Goal: Complete application form

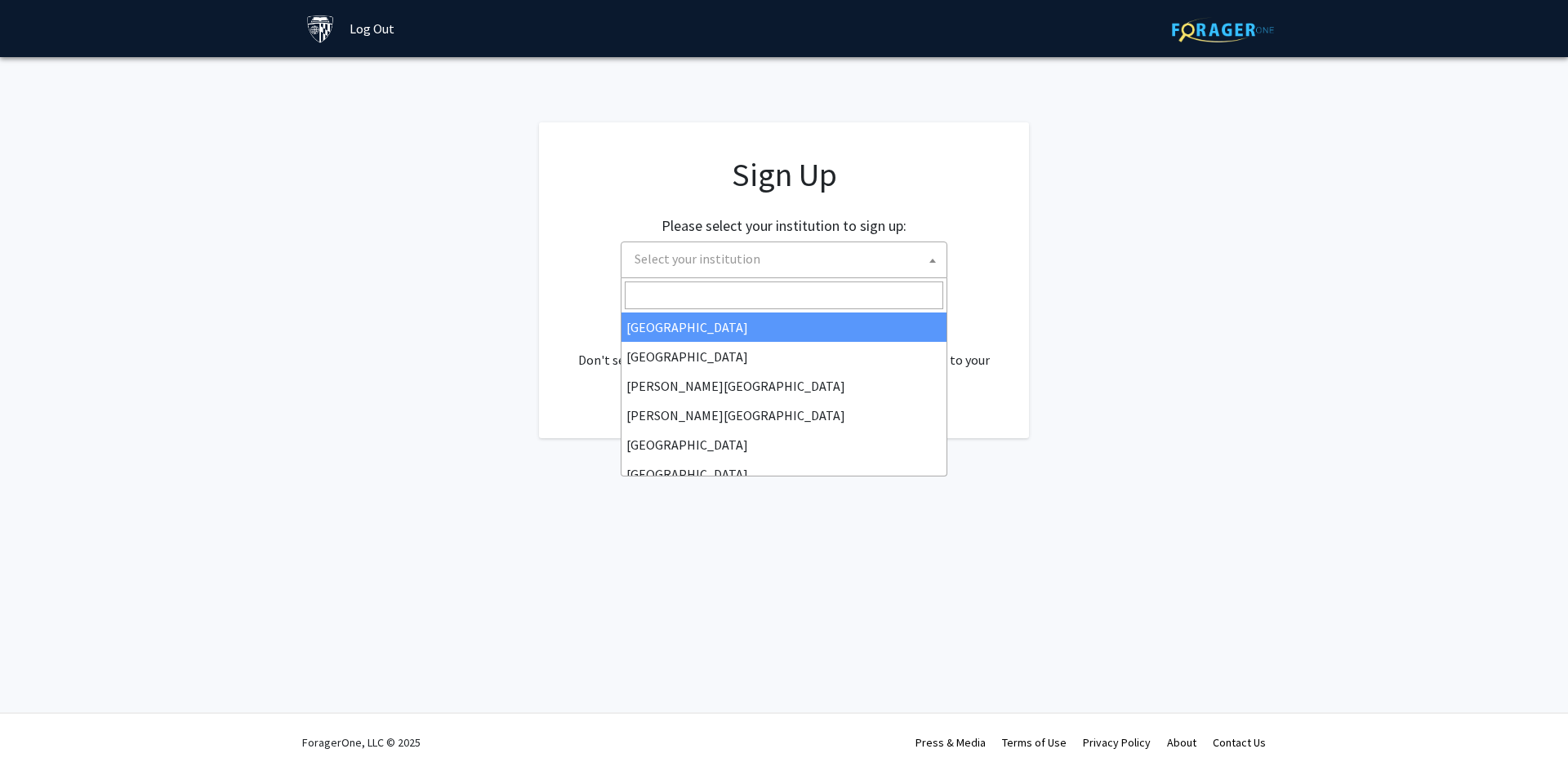
click at [717, 256] on span "Select your institution" at bounding box center [697, 258] width 126 height 16
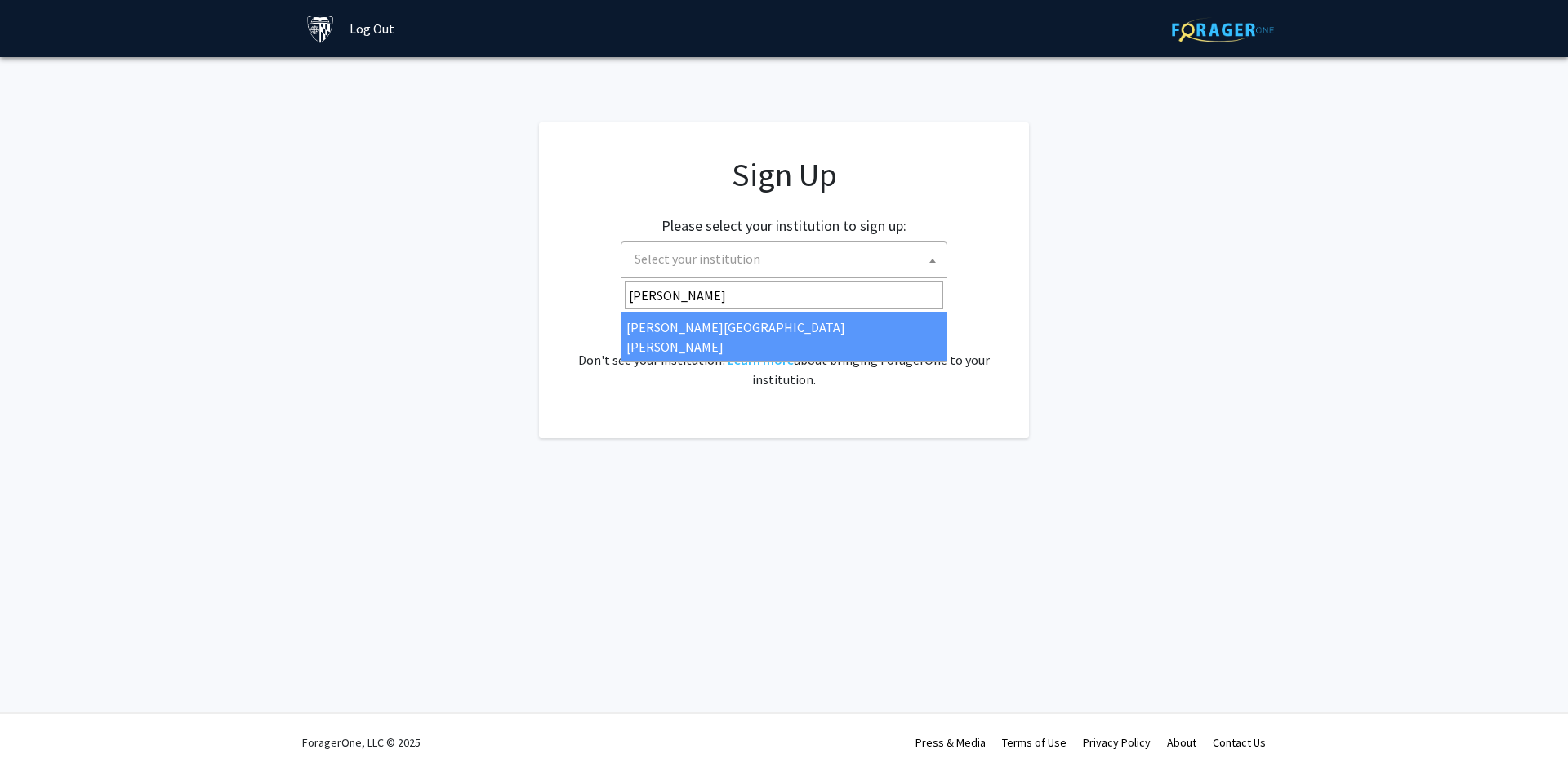
type input "john"
select select "1"
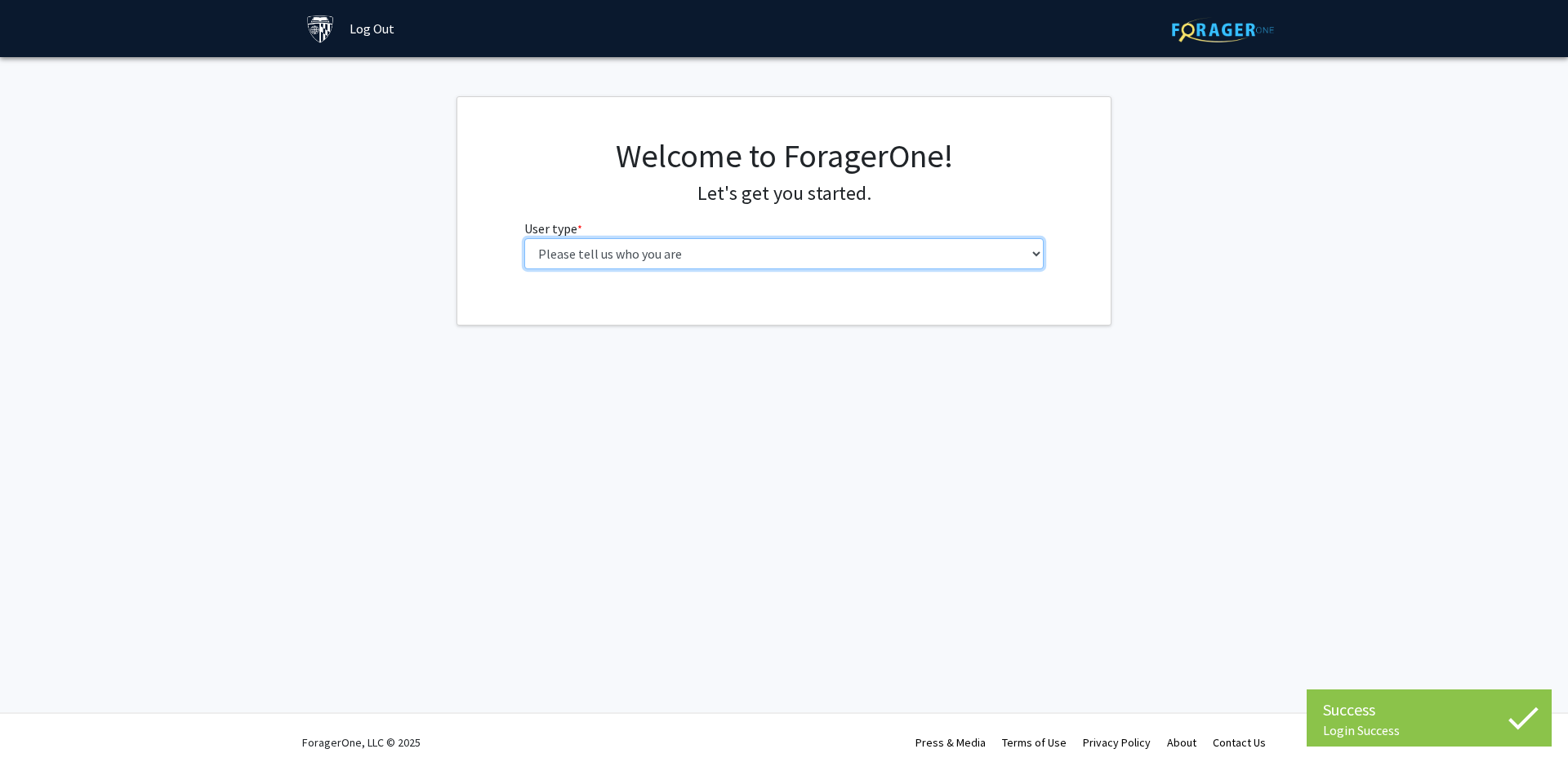
click at [620, 263] on select "Please tell us who you are Undergraduate Student Master's Student Doctoral Cand…" at bounding box center [784, 254] width 520 height 31
select select "2: masters"
click at [524, 238] on select "Please tell us who you are Undergraduate Student Master's Student Doctoral Cand…" at bounding box center [784, 254] width 520 height 31
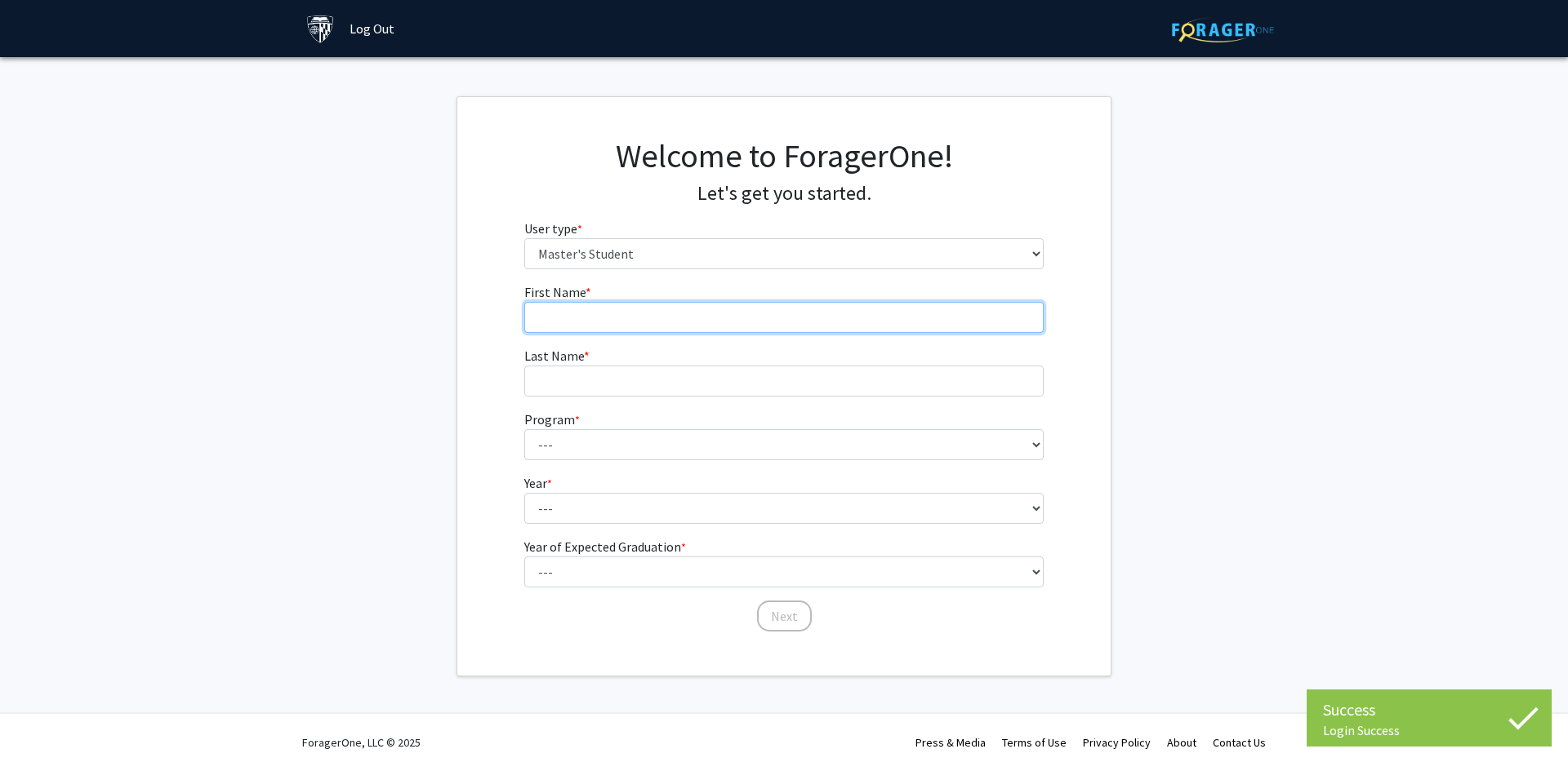
click at [705, 326] on input "First Name * required" at bounding box center [784, 317] width 520 height 31
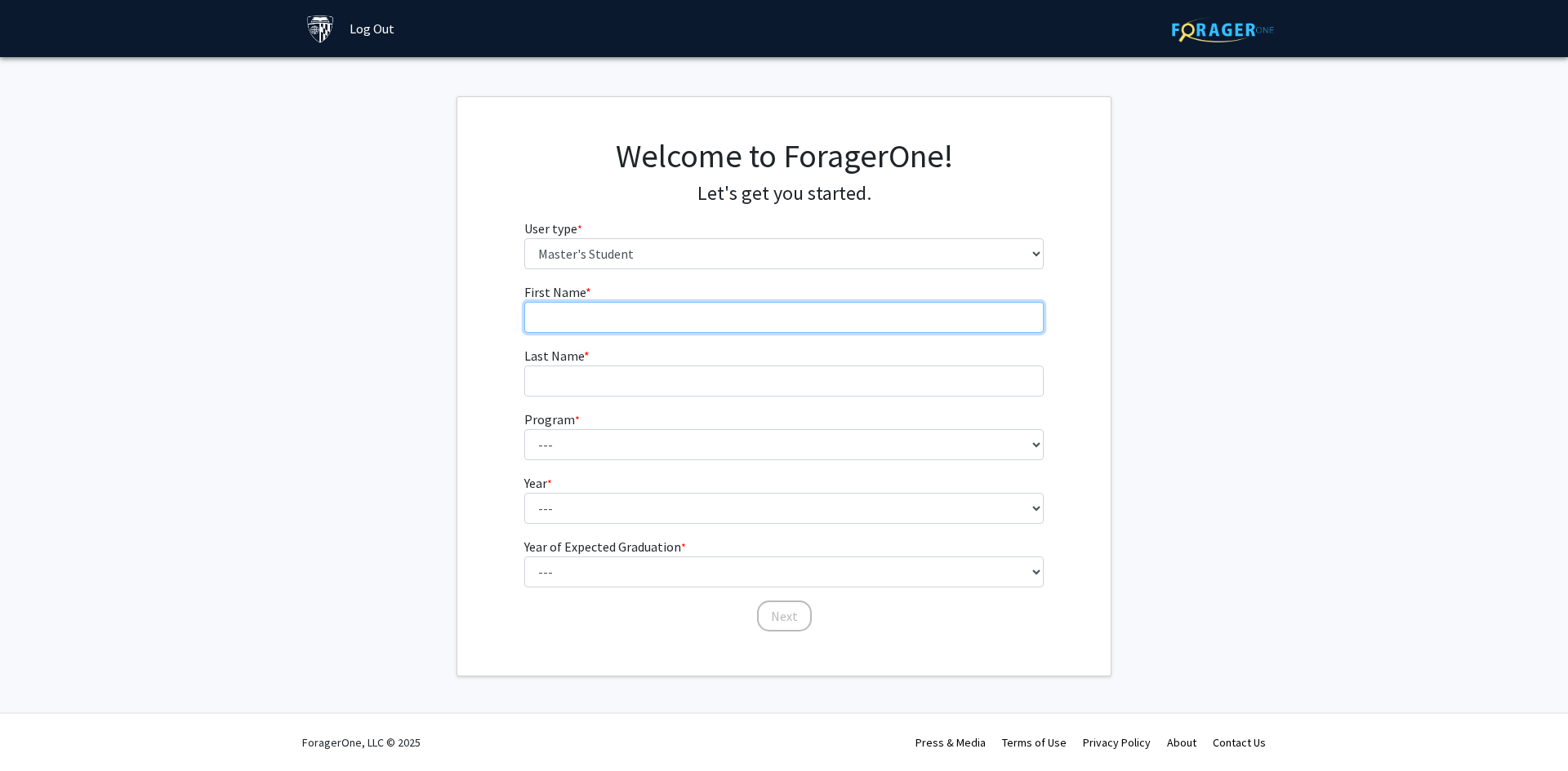
type input "Camryn"
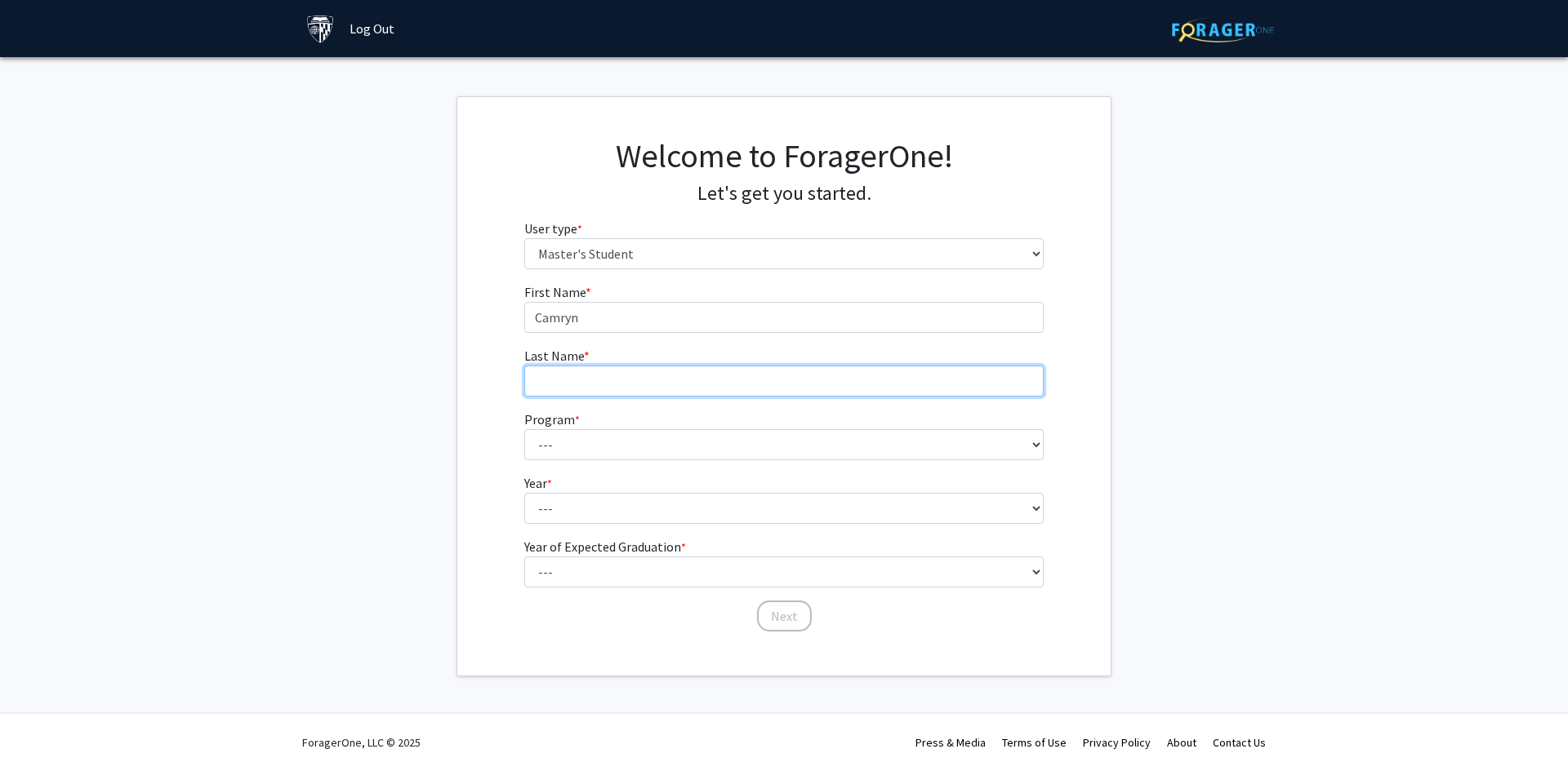
type input "Sofronski"
click at [576, 427] on span "*" at bounding box center [577, 420] width 5 height 14
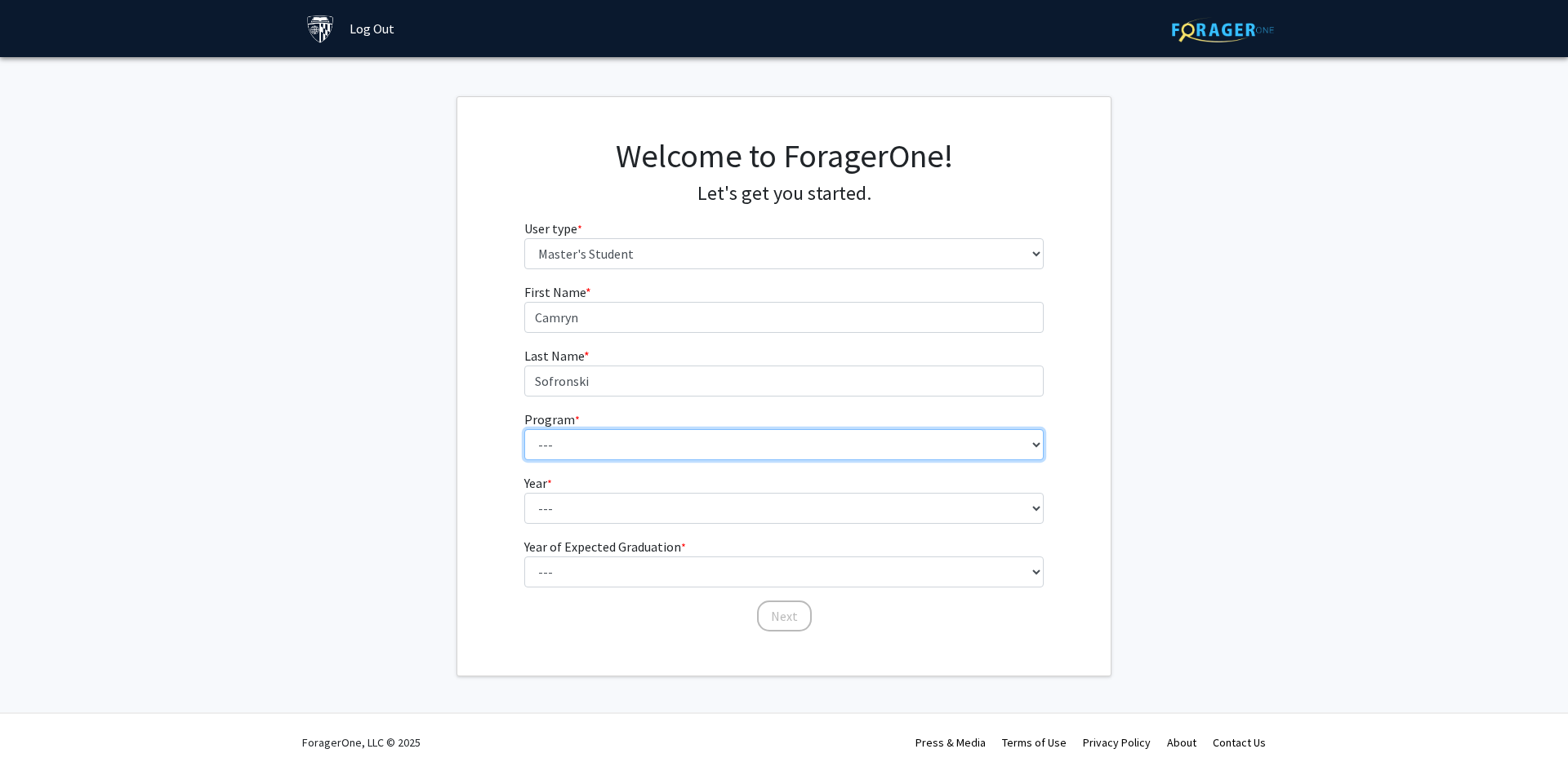
click at [576, 430] on select "--- Anatomy Education Applied and Computational Mathematics Applied Biomedical …" at bounding box center [784, 445] width 520 height 31
click at [573, 432] on select "--- Anatomy Education Applied and Computational Mathematics Applied Biomedical …" at bounding box center [784, 445] width 520 height 31
select select "144: 143"
click at [524, 430] on select "--- Anatomy Education Applied and Computational Mathematics Applied Biomedical …" at bounding box center [784, 445] width 520 height 31
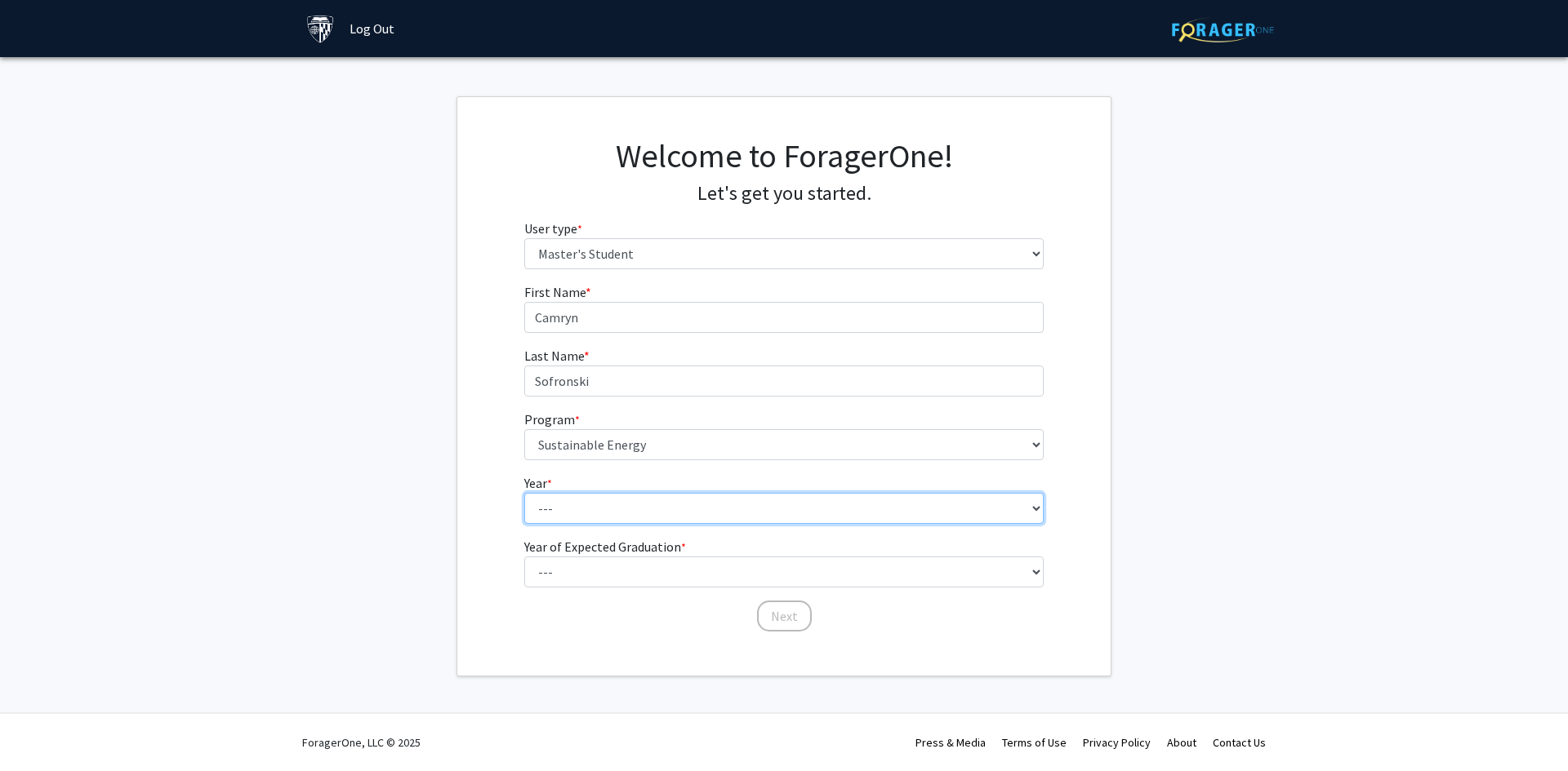
click at [560, 500] on select "--- First Year Second Year" at bounding box center [784, 508] width 520 height 31
select select "1: first_year"
click at [524, 493] on select "--- First Year Second Year" at bounding box center [784, 508] width 520 height 31
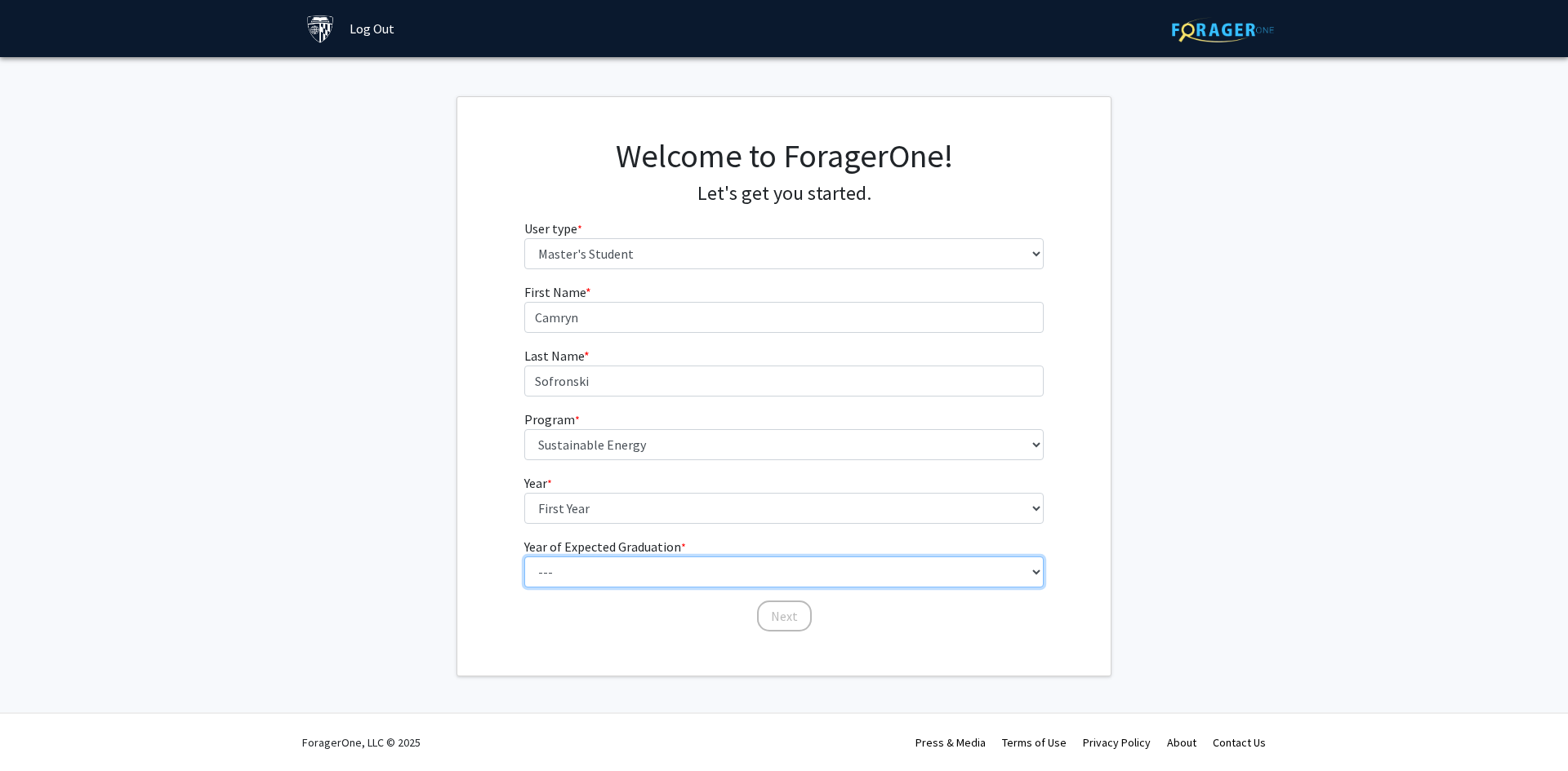
click at [557, 560] on select "--- 2025 2026 2027 2028 2029 2030 2031 2032 2033 2034" at bounding box center [784, 572] width 520 height 31
select select "3: 2027"
click at [524, 557] on select "--- 2025 2026 2027 2028 2029 2030 2031 2032 2033 2034" at bounding box center [784, 572] width 520 height 31
click at [785, 612] on button "Next" at bounding box center [784, 616] width 55 height 31
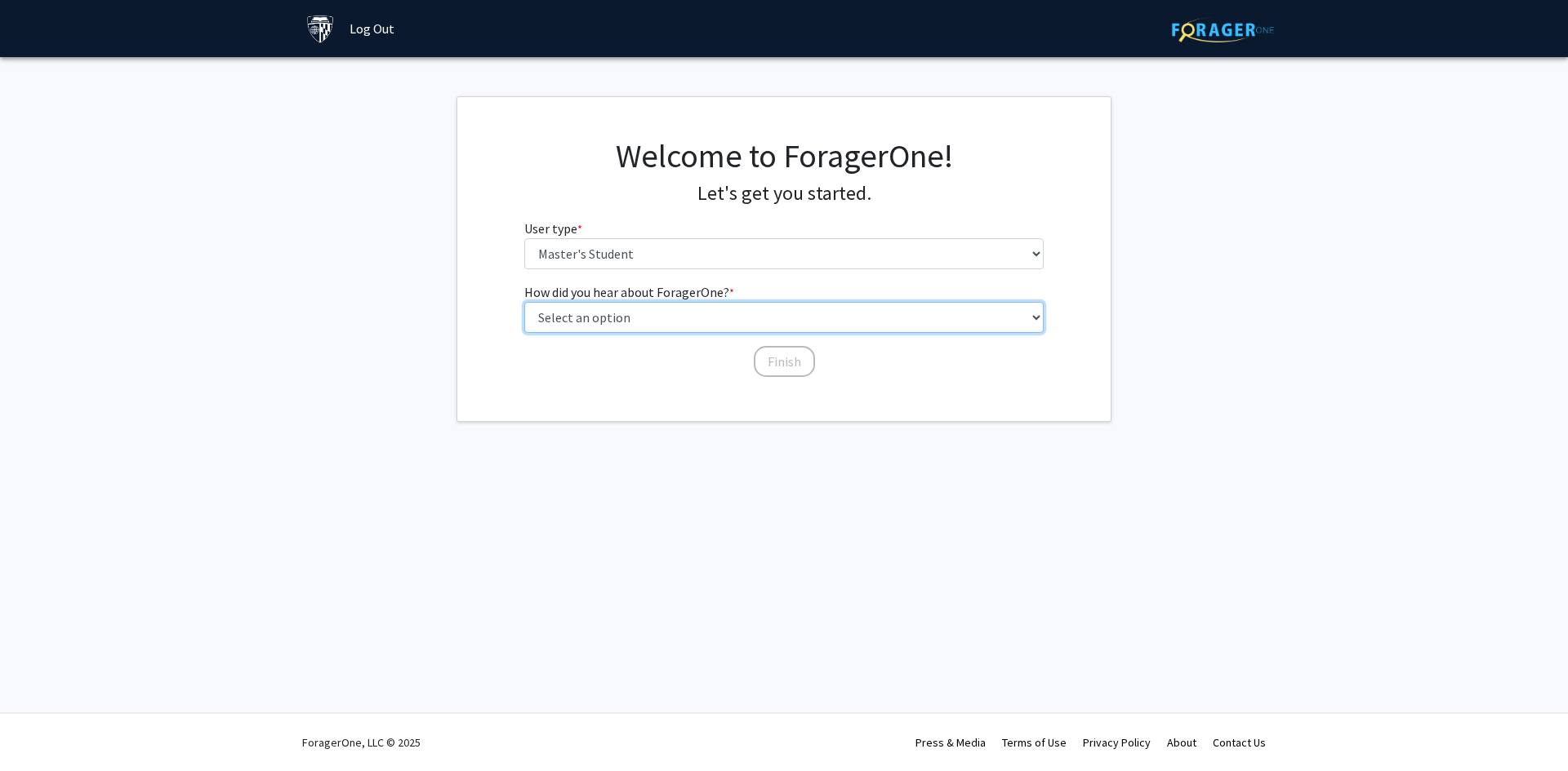
click at [724, 305] on select "Select an option Peer/student recommendation Faculty/staff recommendation Unive…" at bounding box center [784, 317] width 520 height 31
select select "3: university_website"
click at [524, 302] on select "Select an option Peer/student recommendation Faculty/staff recommendation Unive…" at bounding box center [784, 317] width 520 height 31
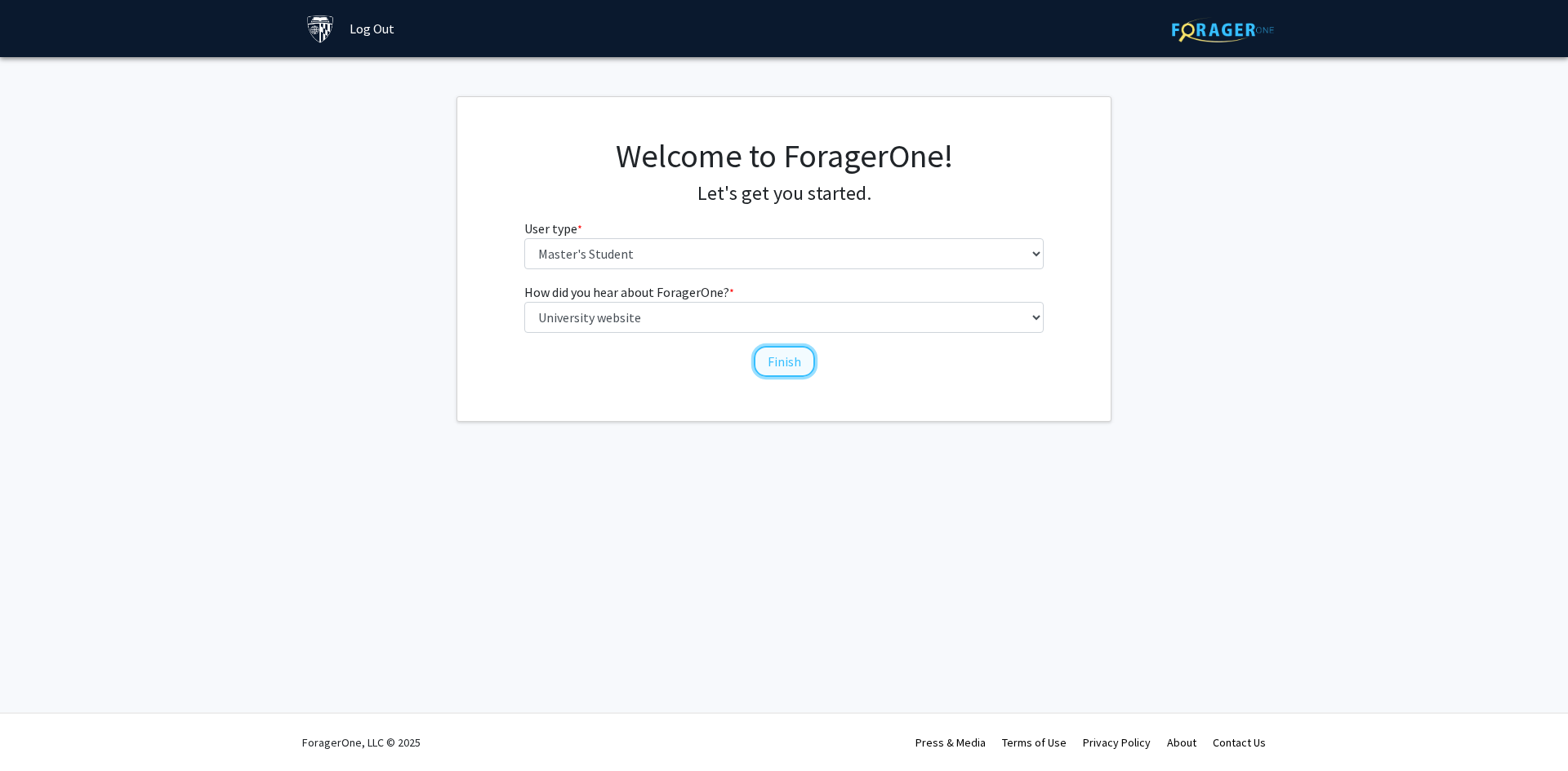
click at [792, 356] on button "Finish" at bounding box center [784, 361] width 62 height 31
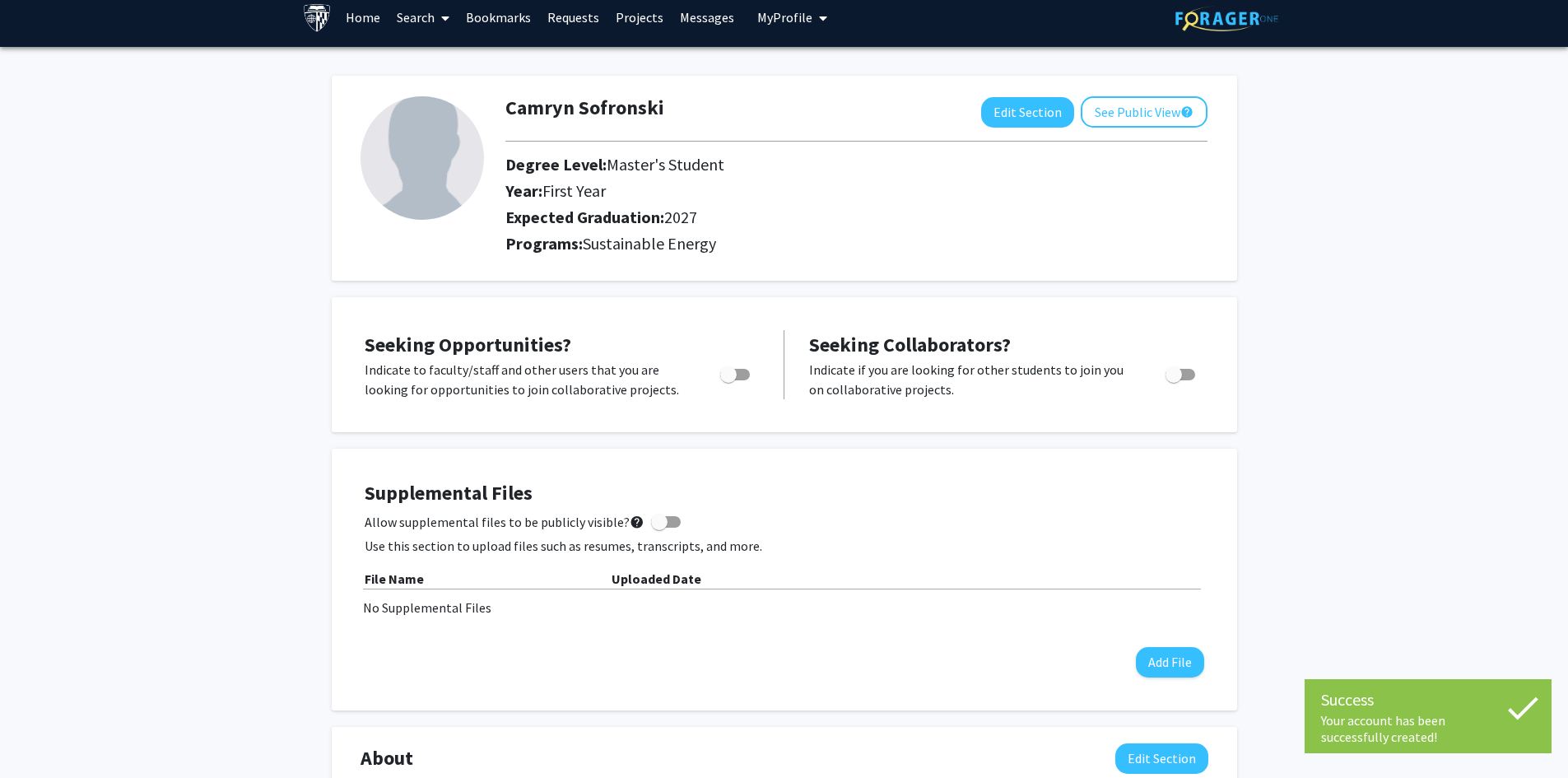
scroll to position [43, 0]
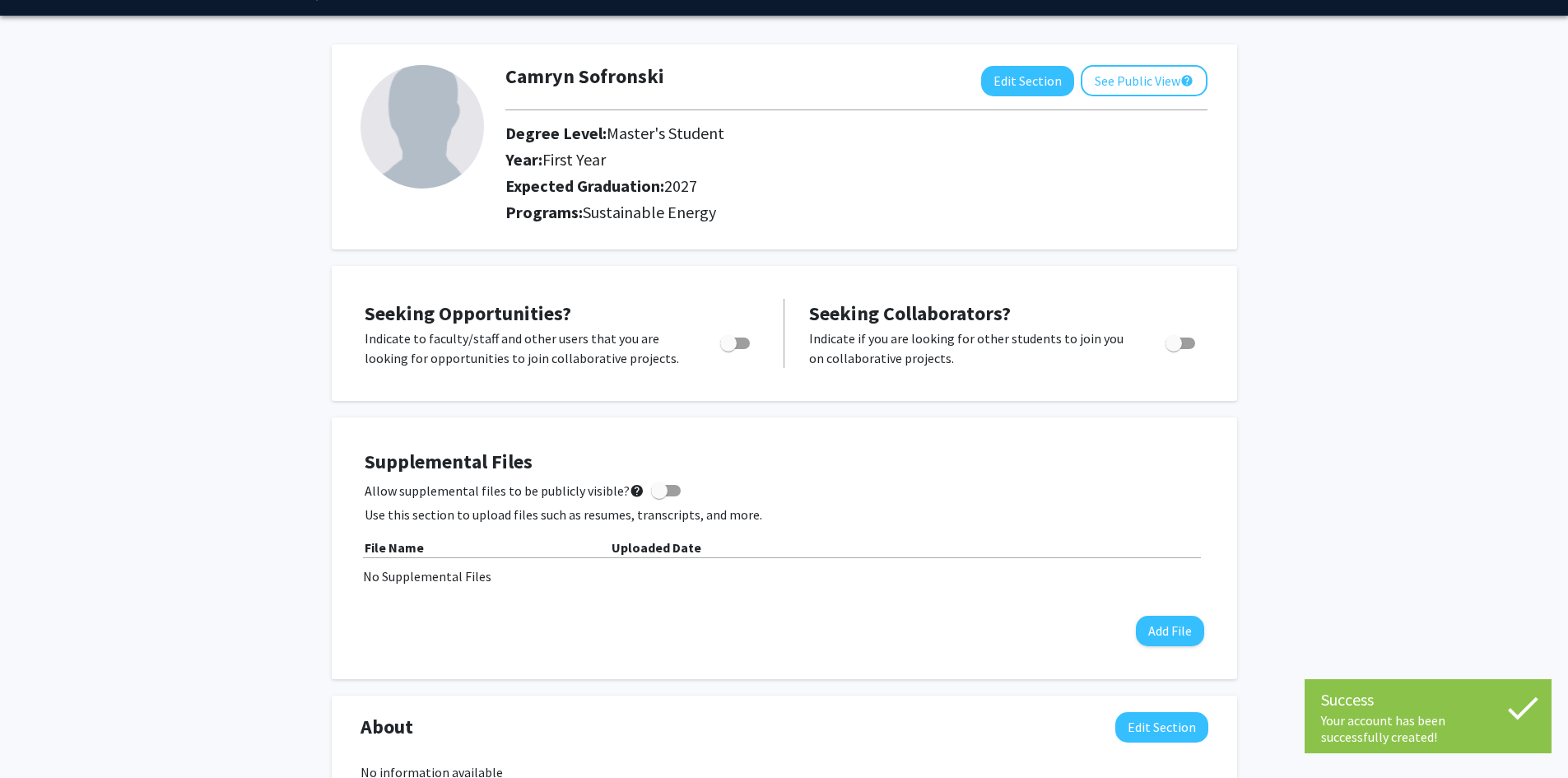
click at [734, 344] on span "Toggle" at bounding box center [728, 343] width 16 height 16
click at [728, 349] on input "Are you actively seeking opportunities?" at bounding box center [727, 349] width 1 height 1
checkbox input "true"
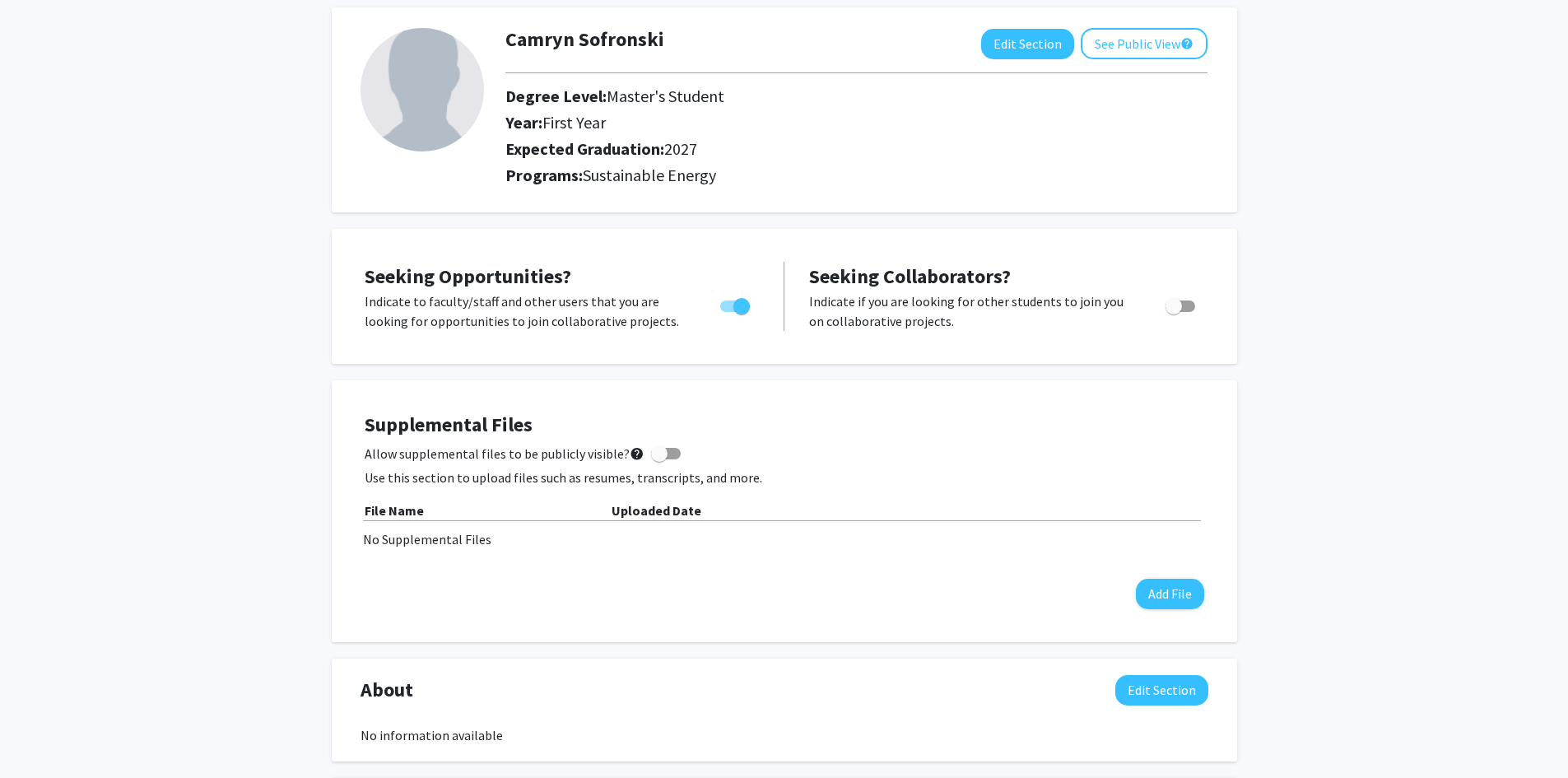
scroll to position [0, 0]
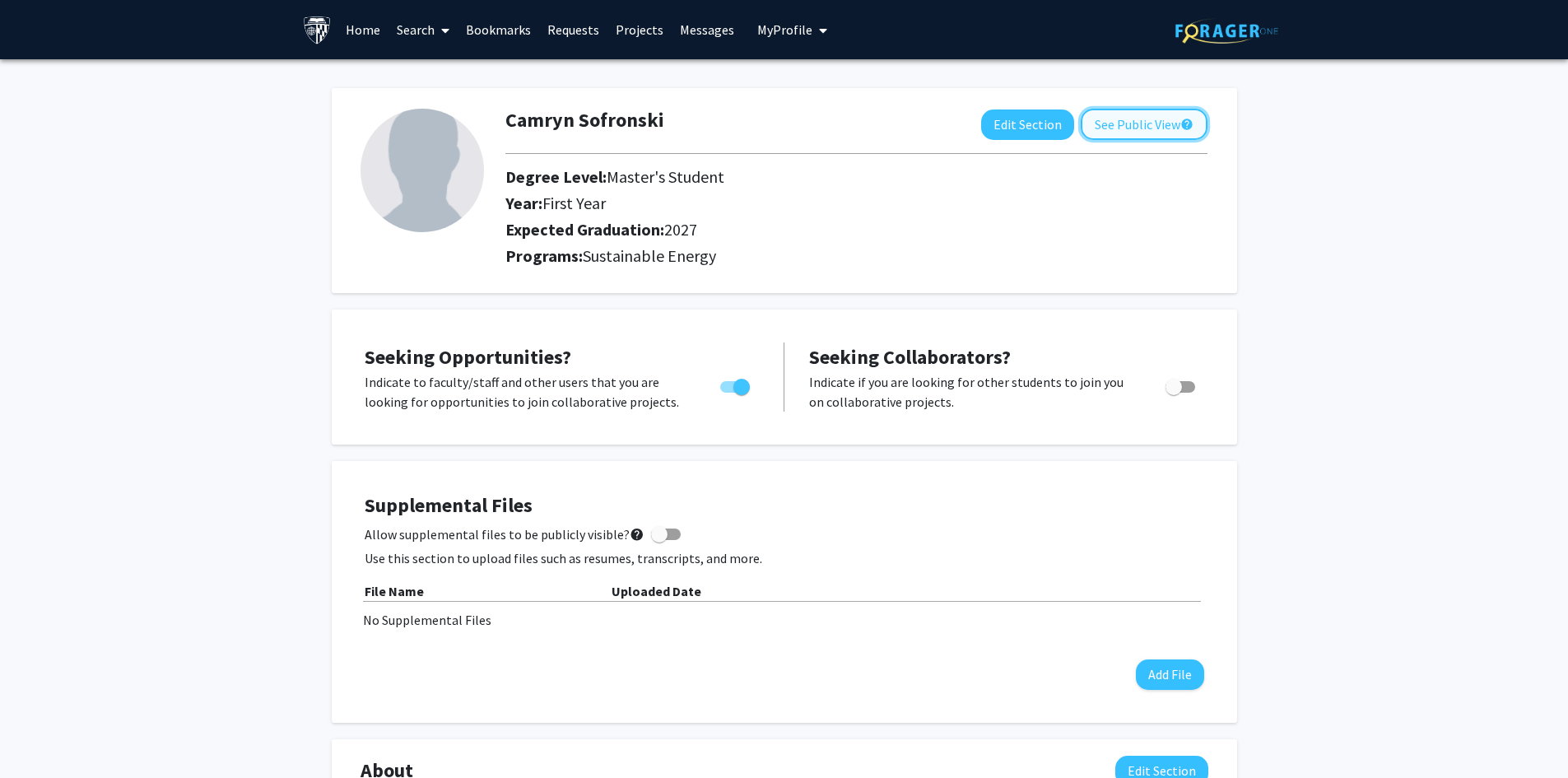
click at [1101, 133] on button "See Public View help" at bounding box center [1144, 124] width 127 height 31
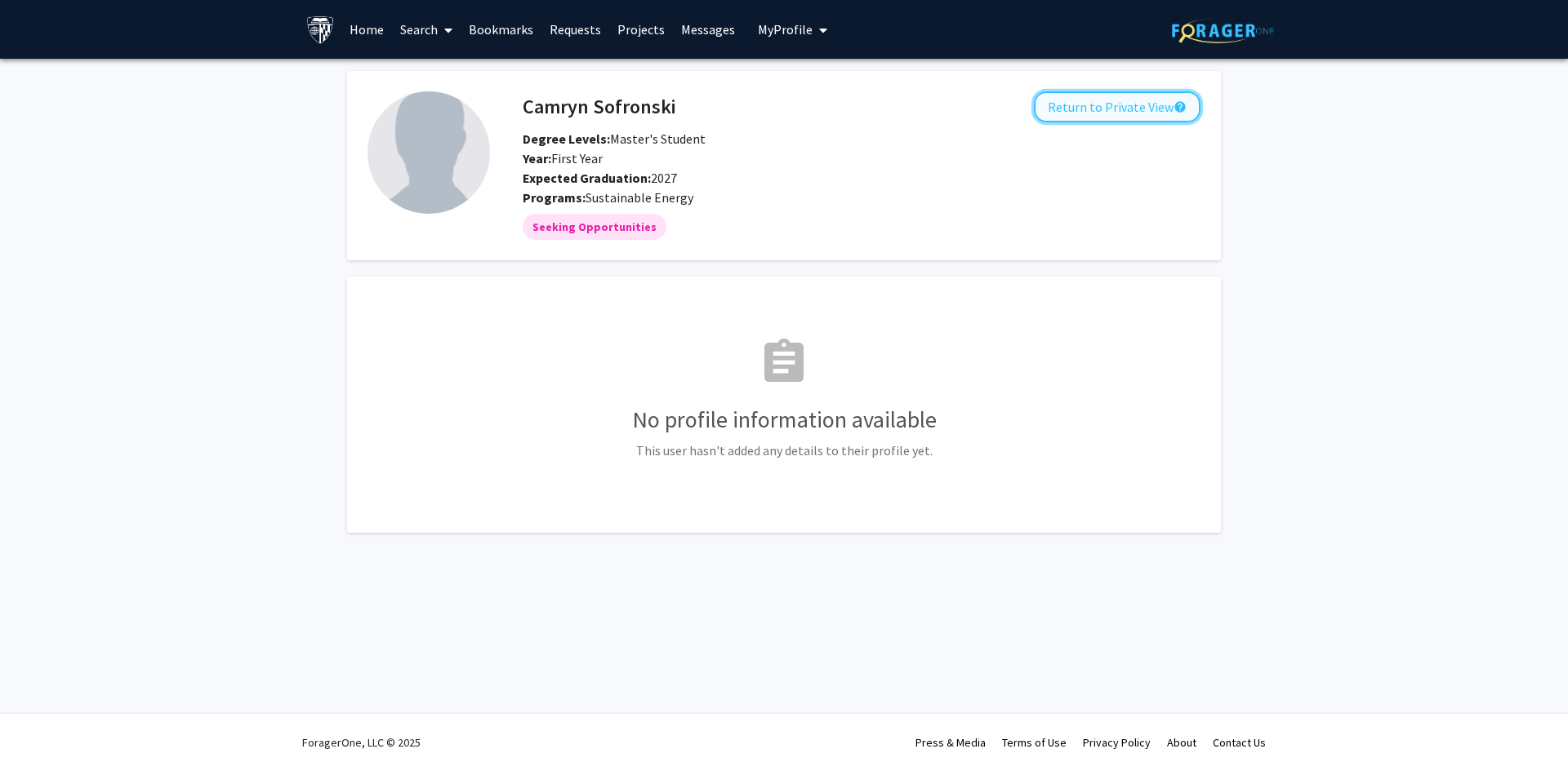
click at [1072, 105] on button "Return to Private View help" at bounding box center [1117, 106] width 167 height 31
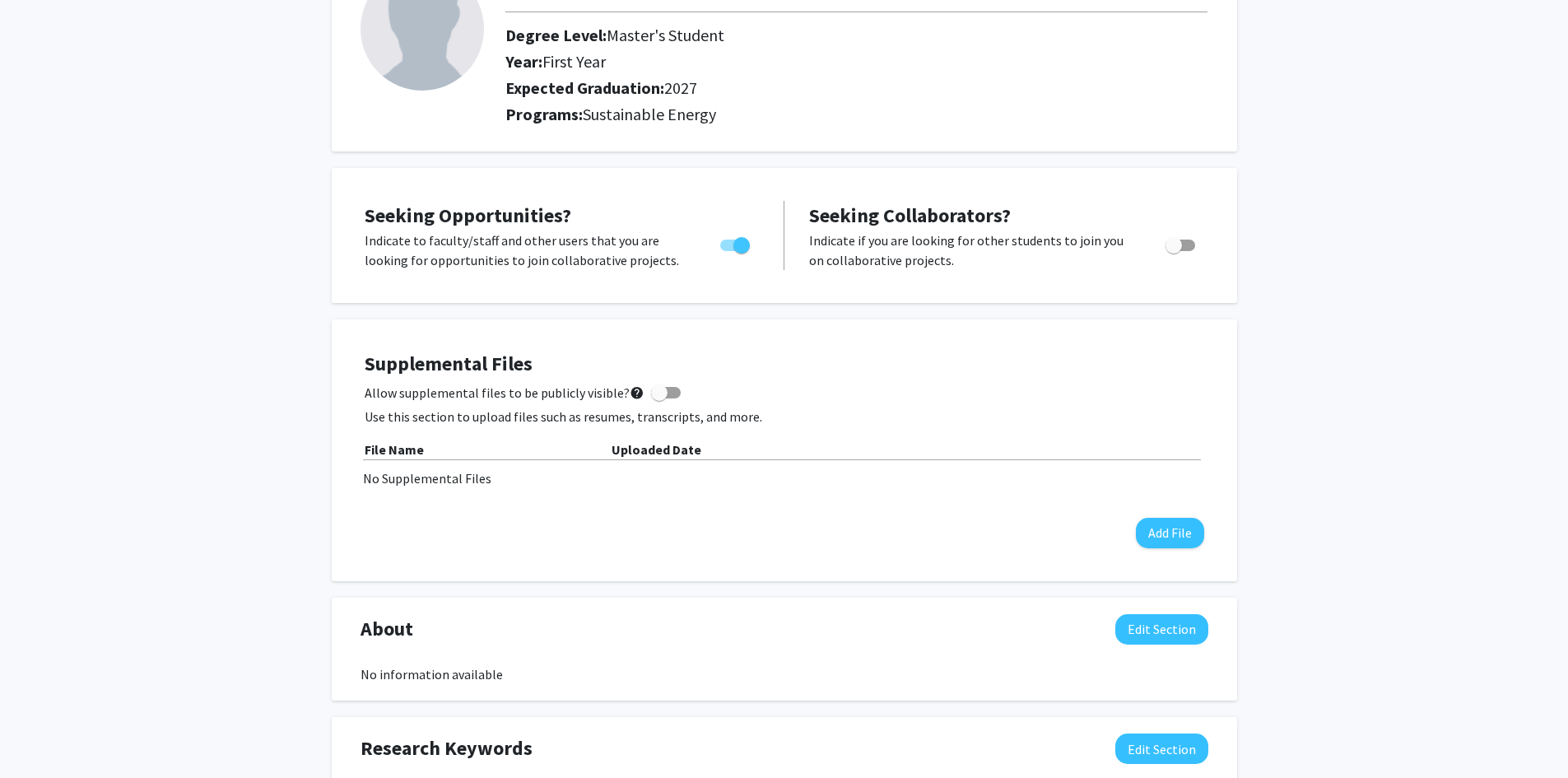
scroll to position [145, 0]
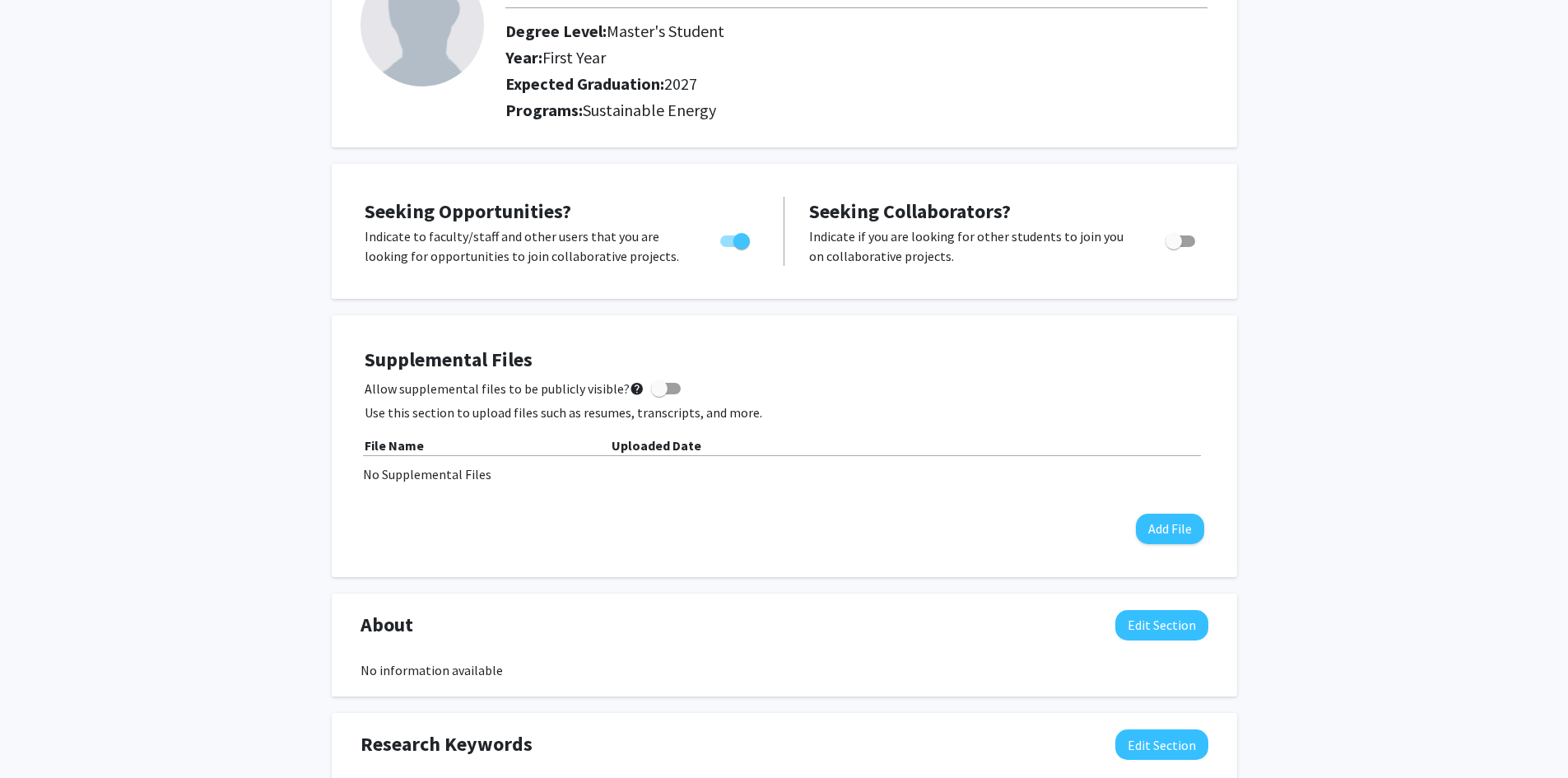
click at [705, 374] on div "Supplemental Files Allow supplemental files to be publicly visible? help Use th…" at bounding box center [784, 446] width 840 height 196
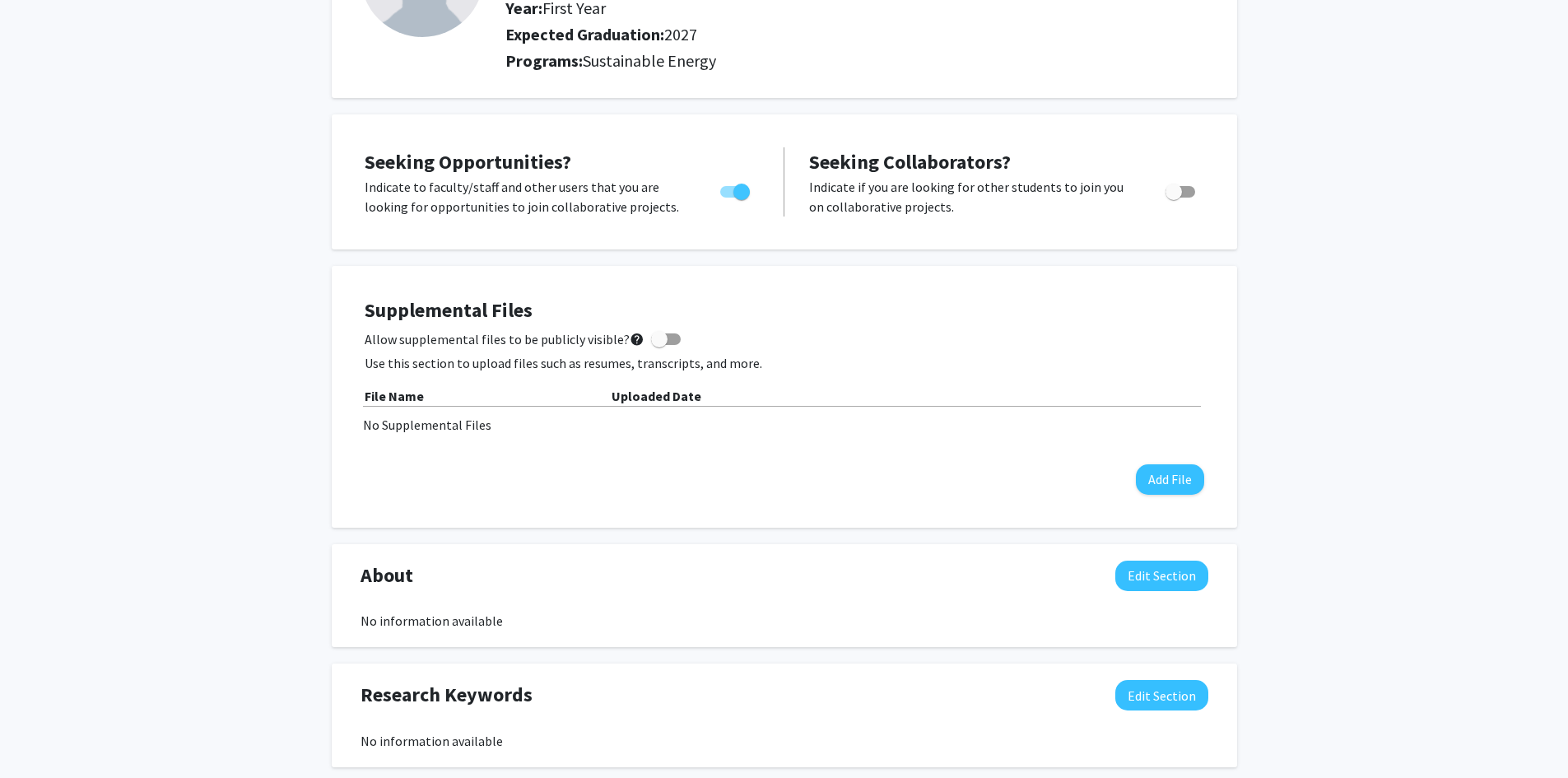
scroll to position [196, 0]
